Goal: Find specific page/section: Find specific page/section

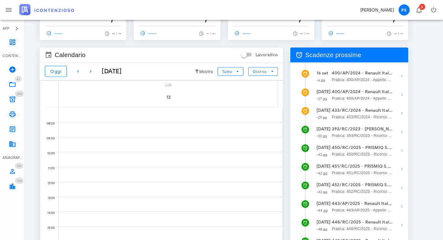
scroll to position [62, 0]
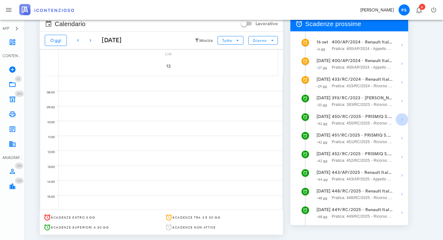
click at [401, 120] on icon "button" at bounding box center [401, 119] width 7 height 7
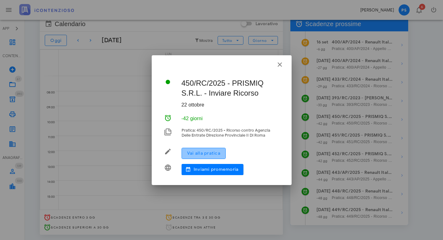
click at [209, 153] on span "Vai alla pratica" at bounding box center [204, 153] width 34 height 5
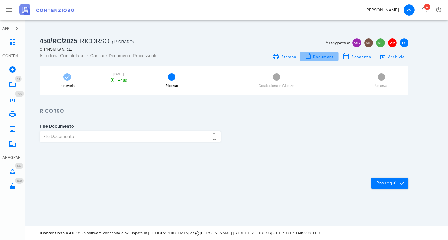
click at [315, 57] on span "Documenti" at bounding box center [324, 56] width 22 height 5
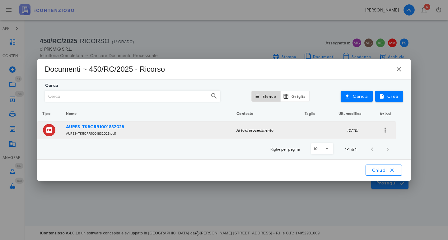
click at [100, 127] on strong "AURES-TK5CRR1001832025" at bounding box center [95, 126] width 58 height 5
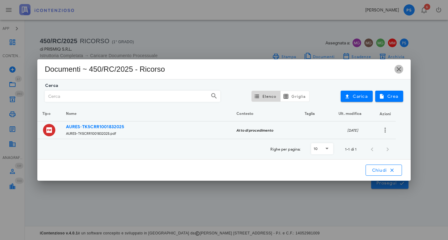
click at [398, 67] on icon "button" at bounding box center [398, 69] width 7 height 7
